Goal: Transaction & Acquisition: Purchase product/service

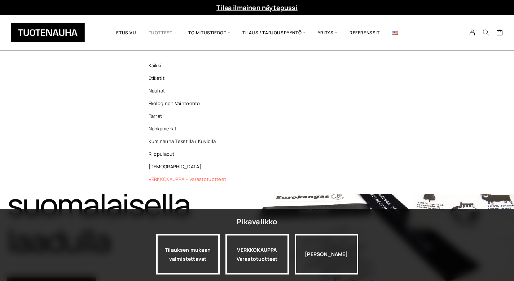
click at [168, 179] on link "VERKKOKAUPPA – Varastotuotteet" at bounding box center [189, 179] width 105 height 13
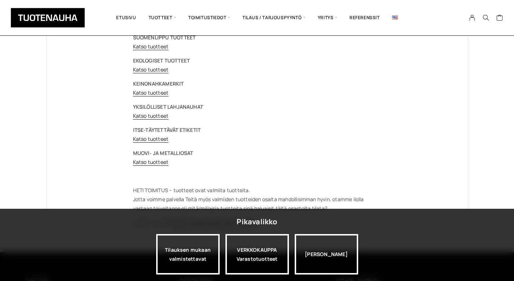
scroll to position [142, 0]
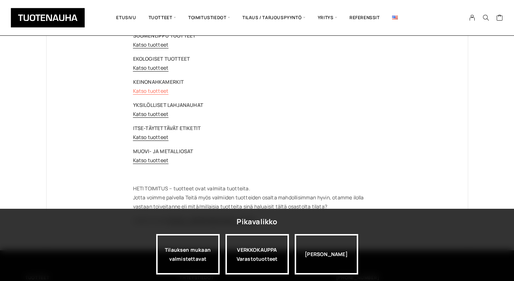
click at [160, 92] on link "Katso tuotteet" at bounding box center [151, 90] width 36 height 7
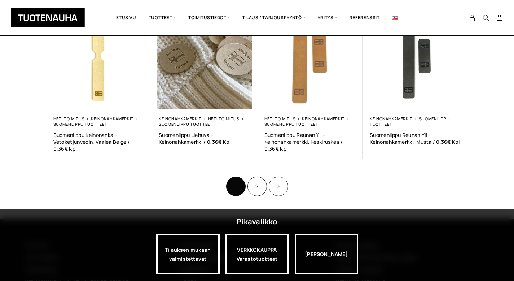
scroll to position [461, 0]
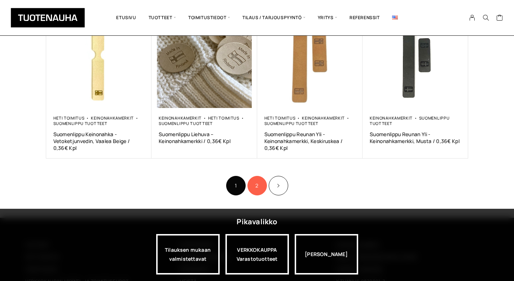
click at [258, 186] on link "2" at bounding box center [256, 185] width 19 height 19
